Goal: Find specific page/section: Find specific page/section

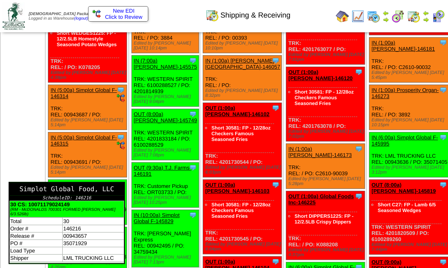
scroll to position [191, 0]
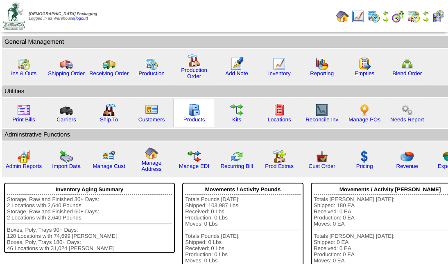
click at [188, 114] on img at bounding box center [193, 110] width 13 height 13
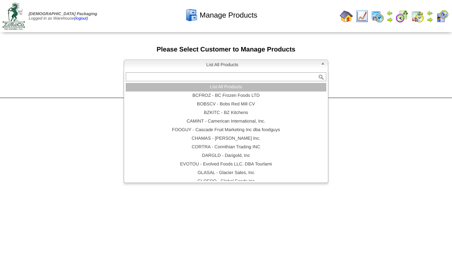
click at [238, 64] on span "List All Products" at bounding box center [222, 65] width 190 height 10
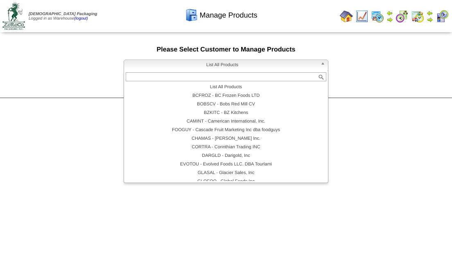
scroll to position [74, 0]
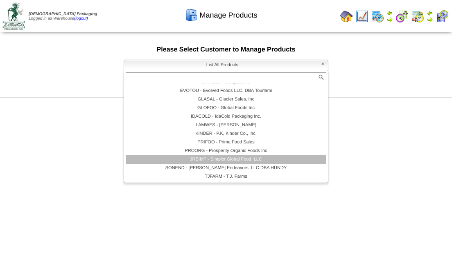
click at [247, 159] on li "JRSIMP - Simplot Global Food, LLC" at bounding box center [226, 159] width 200 height 9
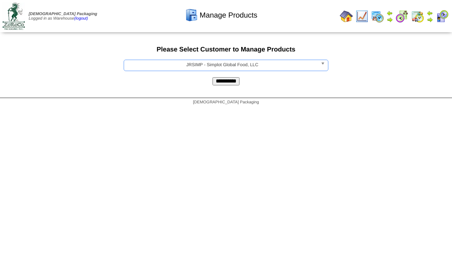
click at [225, 84] on input "**********" at bounding box center [225, 81] width 27 height 8
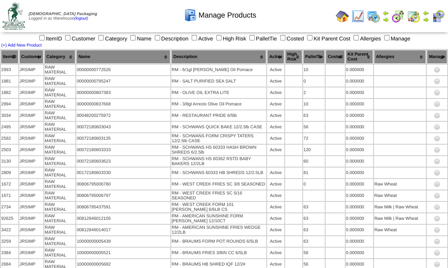
scroll to position [1151, 0]
